Goal: Transaction & Acquisition: Purchase product/service

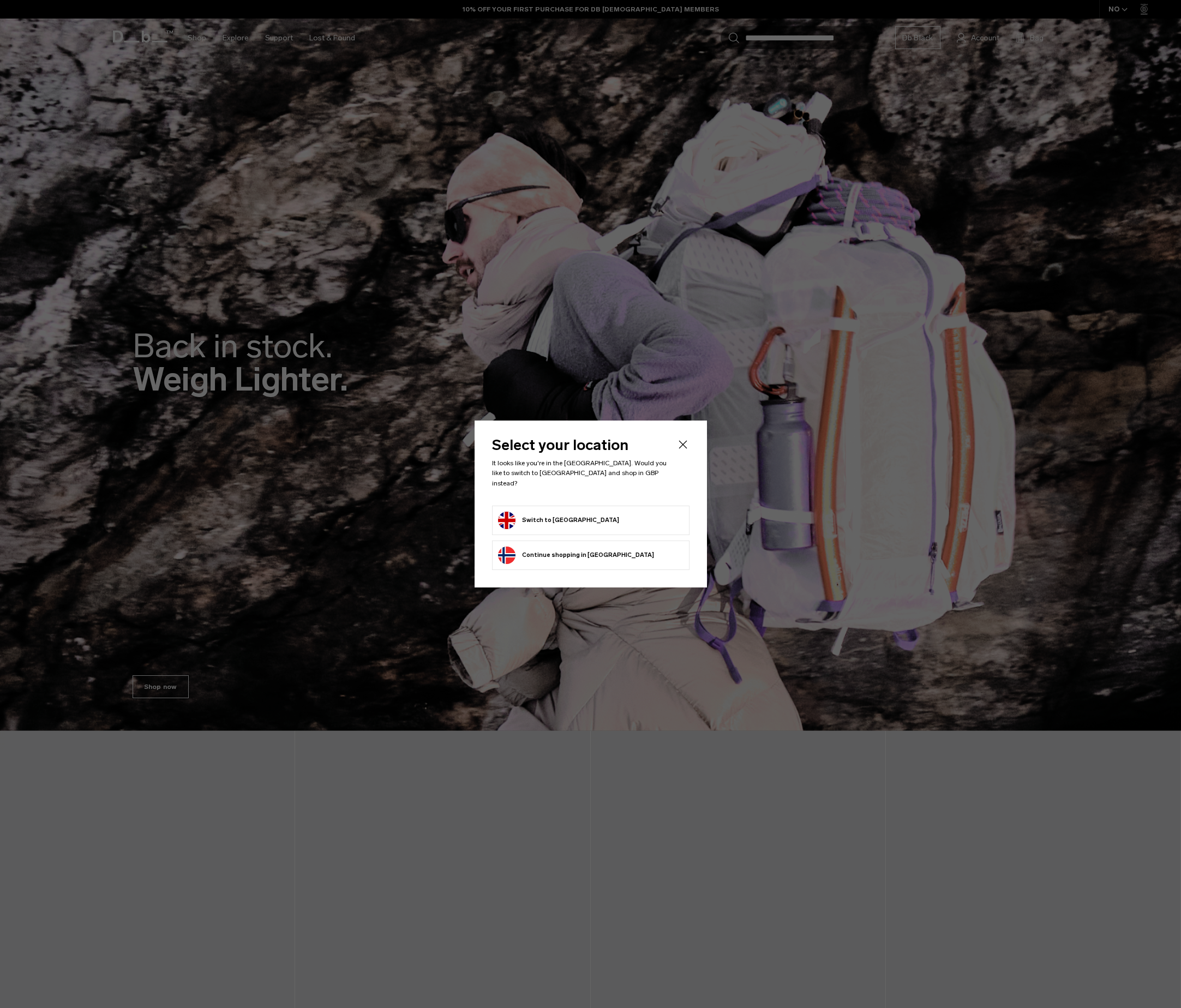
click at [574, 516] on button "Switch to United Kingdom" at bounding box center [558, 520] width 121 height 18
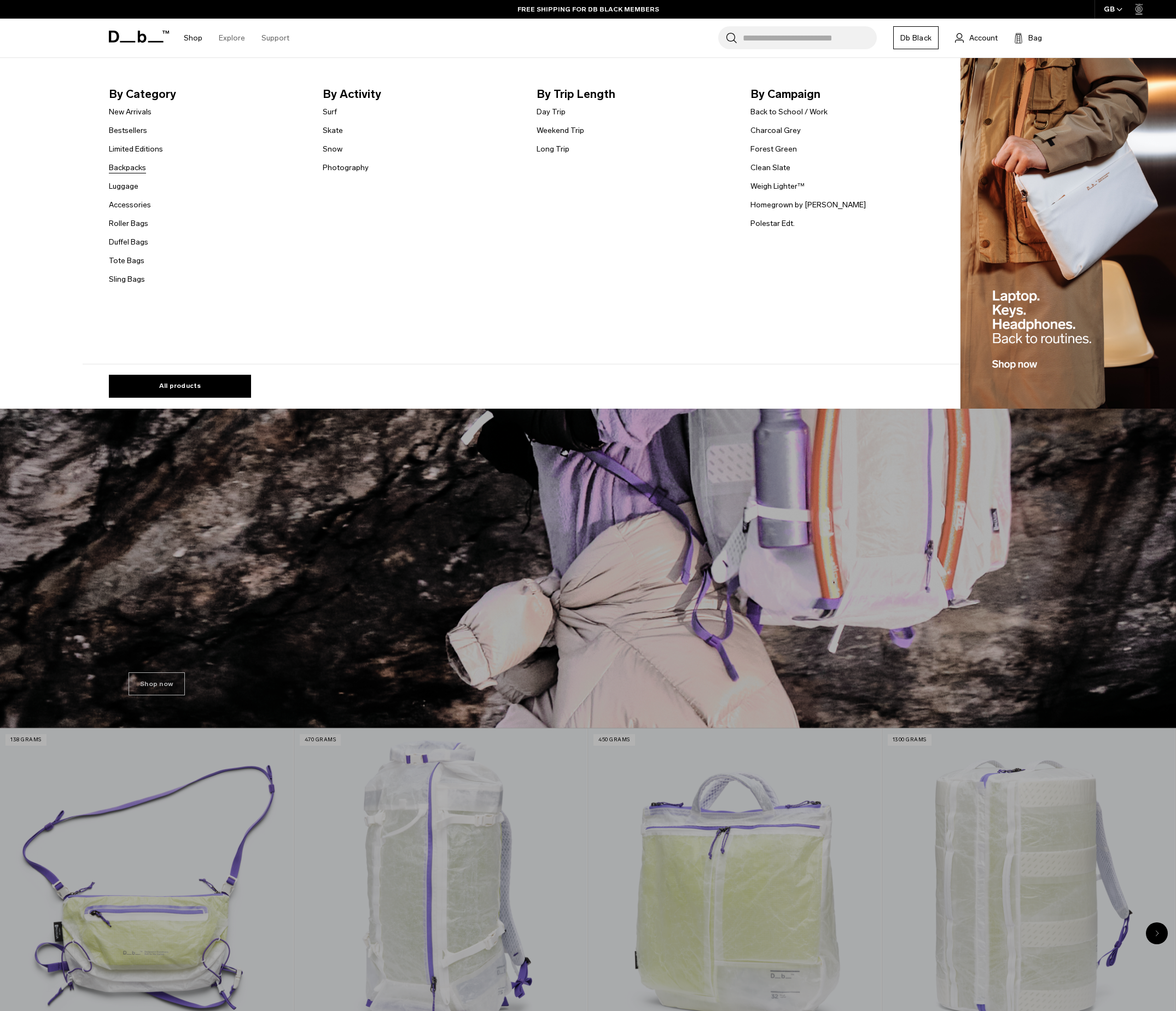
click at [146, 167] on link "Backpacks" at bounding box center [127, 167] width 37 height 12
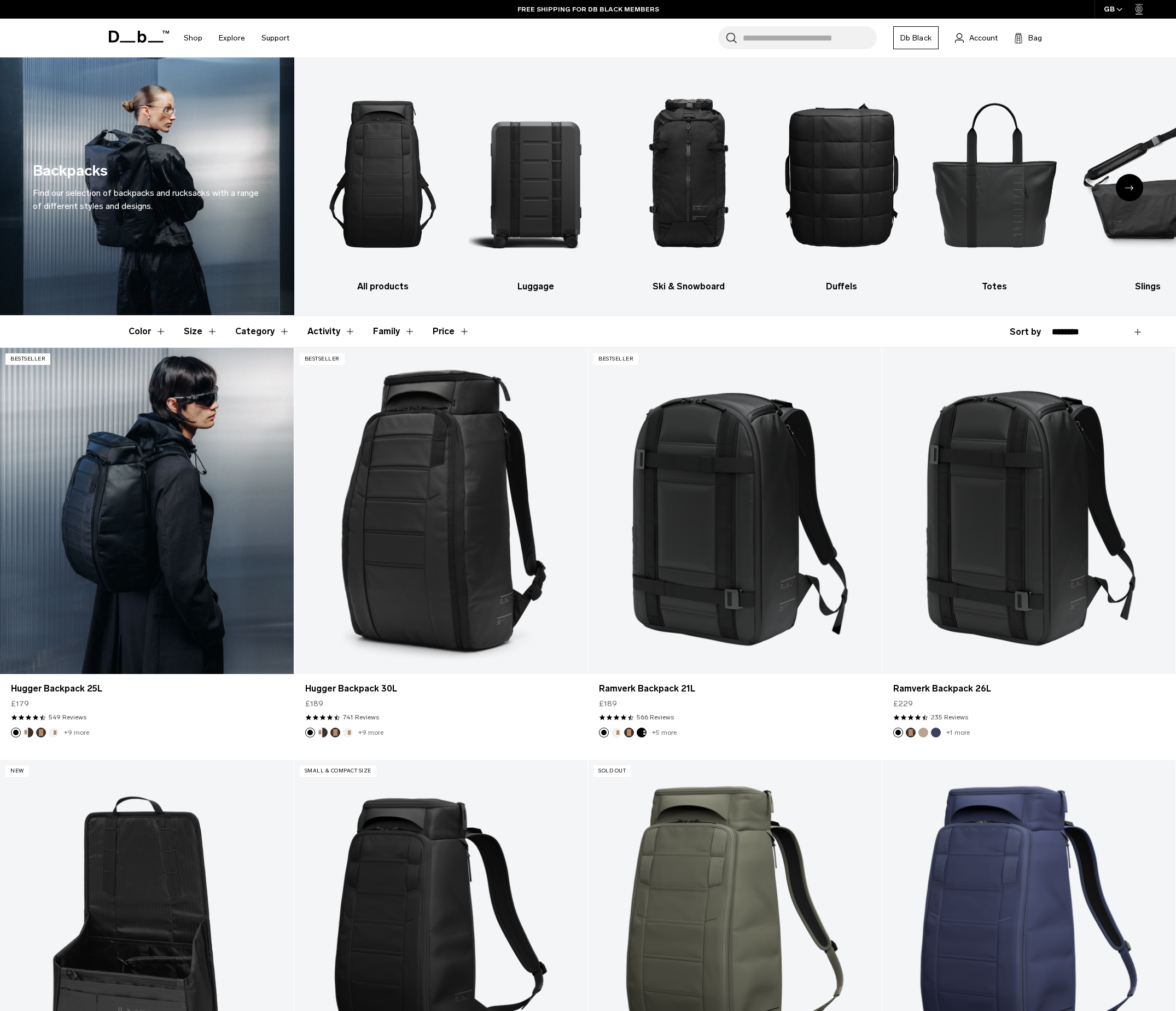
scroll to position [389, 0]
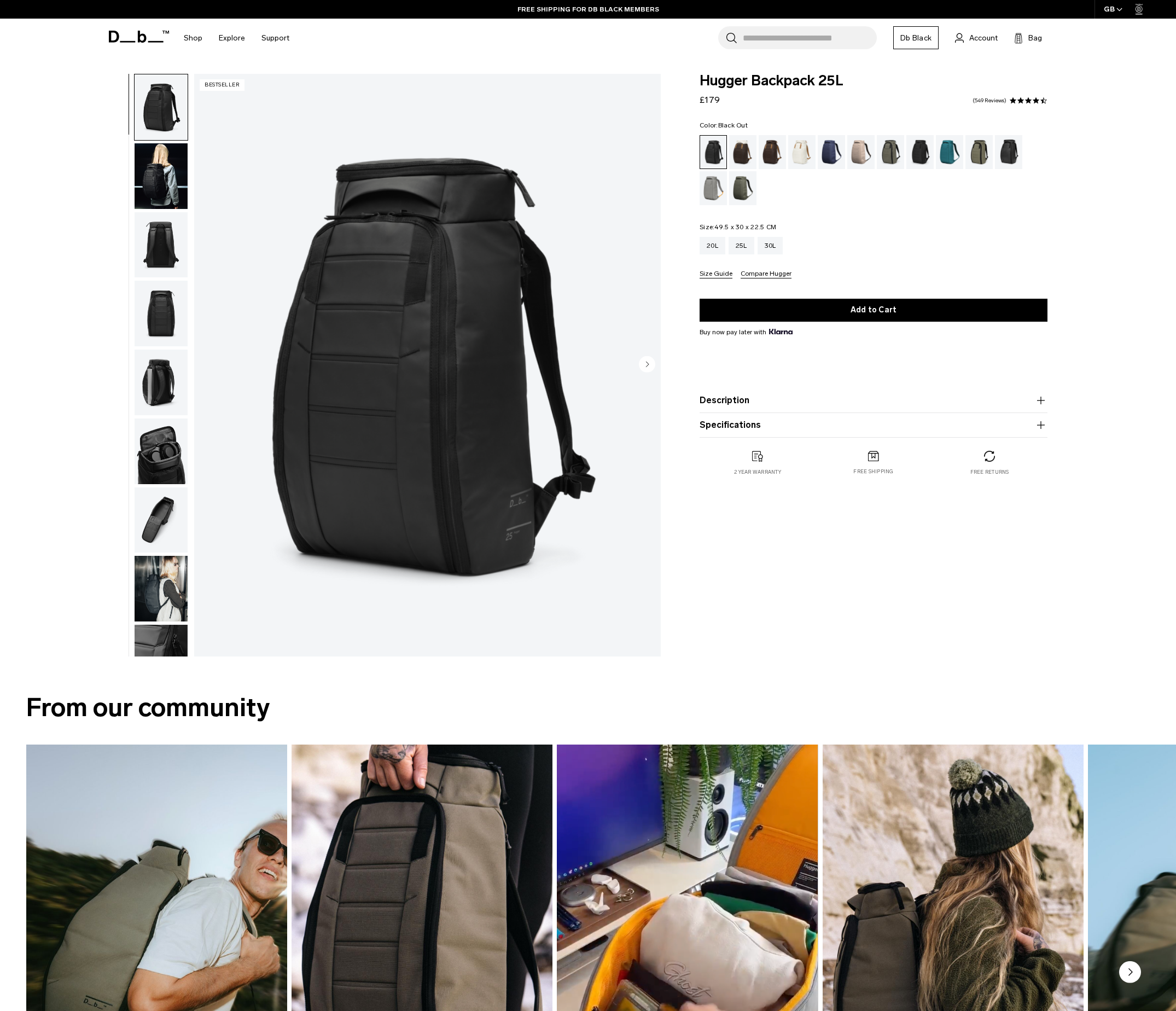
click at [162, 591] on img "button" at bounding box center [161, 588] width 53 height 65
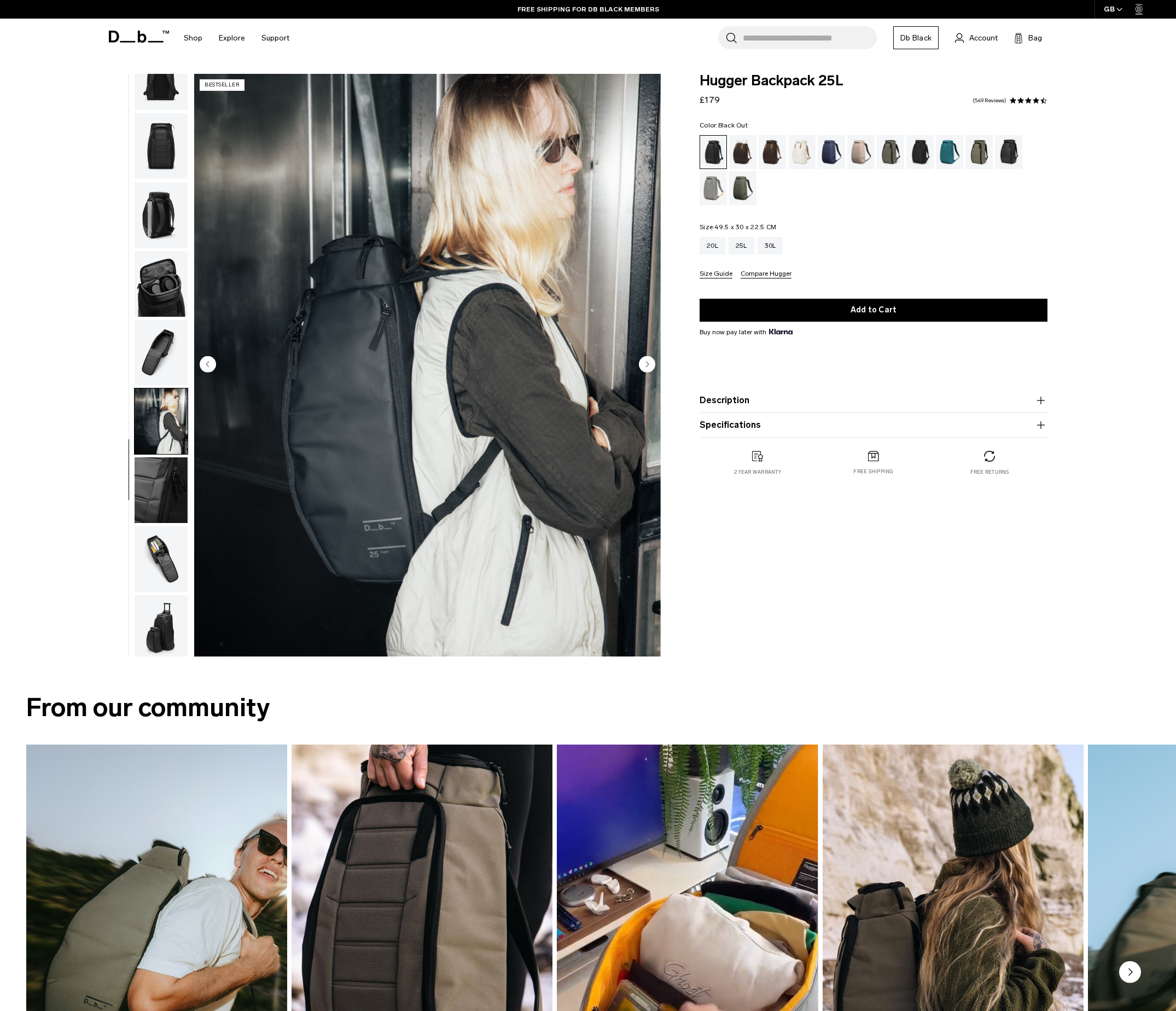
scroll to position [172, 0]
